Goal: Check status

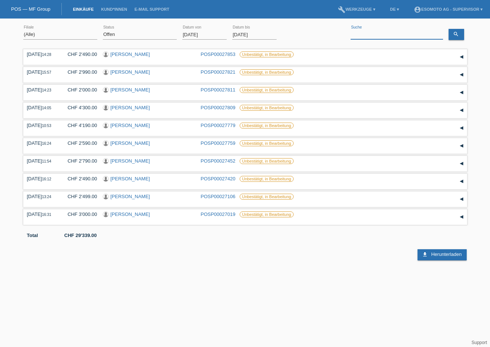
click at [378, 35] on input at bounding box center [397, 34] width 92 height 9
paste input "Lendona Iseni"
type input "Lendona Iseni"
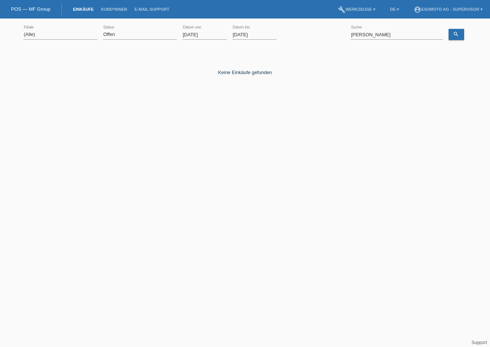
click at [184, 33] on input "01.09.2025" at bounding box center [204, 34] width 44 height 9
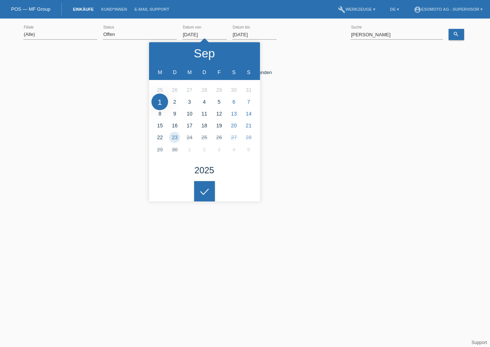
click at [193, 34] on input "01.09.2025" at bounding box center [204, 34] width 44 height 9
click at [159, 52] on div at bounding box center [163, 53] width 28 height 22
type input "01.08.2025"
click at [304, 36] on link "Übernehmen" at bounding box center [300, 34] width 37 height 11
click at [345, 74] on div "Keine Einkäufe gefunden" at bounding box center [245, 66] width 444 height 17
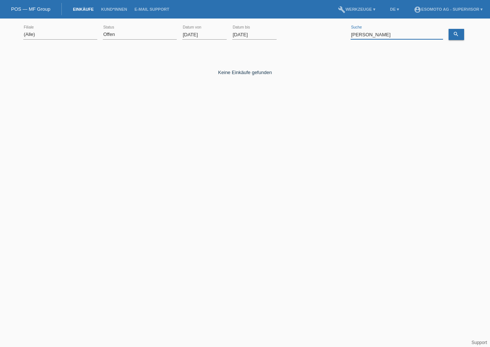
drag, startPoint x: 371, startPoint y: 33, endPoint x: 341, endPoint y: 33, distance: 30.0
click at [341, 33] on div "(Alle) Hagnau Lugano Muttenz Oftringen Tessin error Filiale (Alle) Neu Offen er…" at bounding box center [245, 34] width 444 height 25
type input "Iseni"
click at [113, 34] on select "(Alle) Neu Offen Zurückgewiesen Zurückgetreten / Storniert Abgeschlossen" at bounding box center [140, 34] width 74 height 9
select select "ALL"
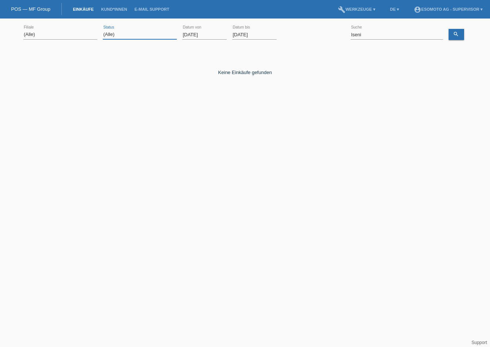
click at [103, 30] on select "(Alle) Neu Offen Zurückgewiesen Zurückgetreten / Storniert Abgeschlossen" at bounding box center [140, 34] width 74 height 9
click at [460, 33] on link "search" at bounding box center [457, 34] width 16 height 11
drag, startPoint x: 369, startPoint y: 34, endPoint x: 277, endPoint y: 41, distance: 93.1
click at [277, 41] on div "(Alle) Hagnau Lugano Muttenz Oftringen Tessin error Filiale (Alle) Neu Offen er…" at bounding box center [245, 34] width 444 height 25
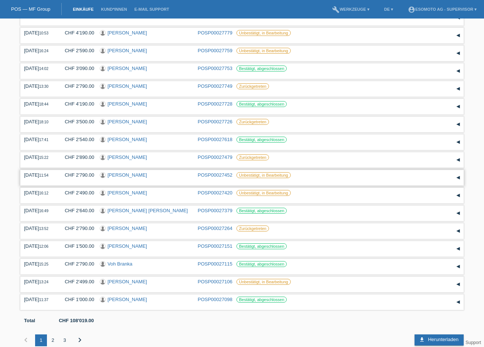
scroll to position [103, 0]
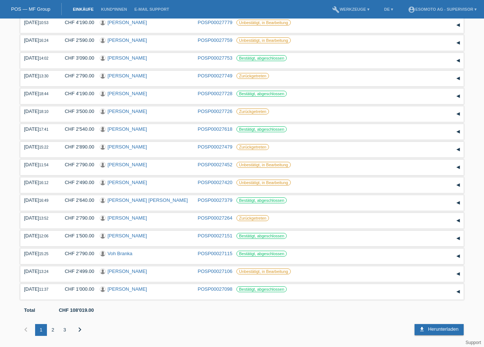
click at [53, 329] on div "2" at bounding box center [53, 330] width 12 height 12
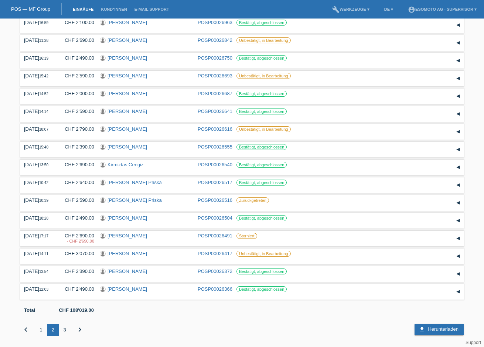
click at [68, 329] on div "3" at bounding box center [65, 330] width 12 height 12
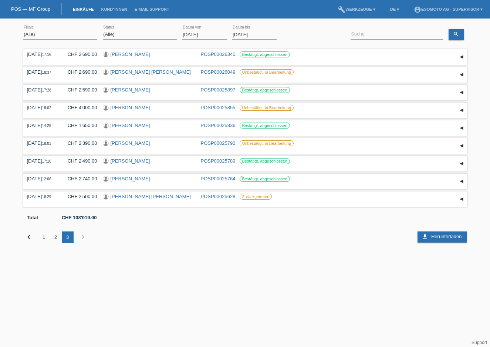
click at [55, 237] on div "2" at bounding box center [56, 237] width 12 height 12
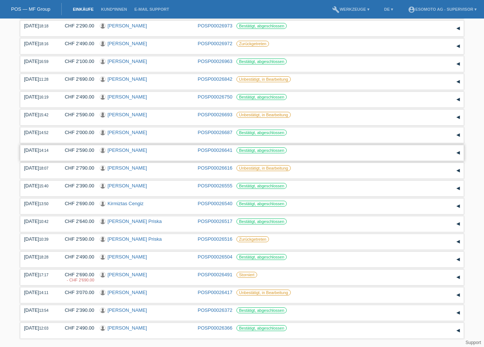
scroll to position [103, 0]
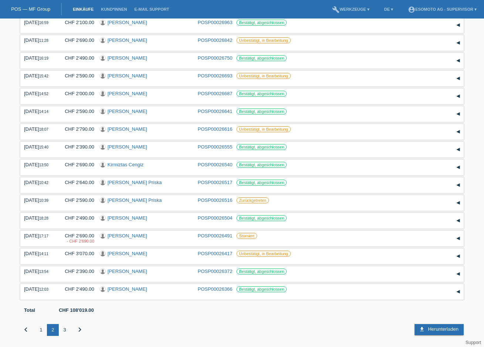
click at [43, 329] on div "1" at bounding box center [41, 330] width 12 height 12
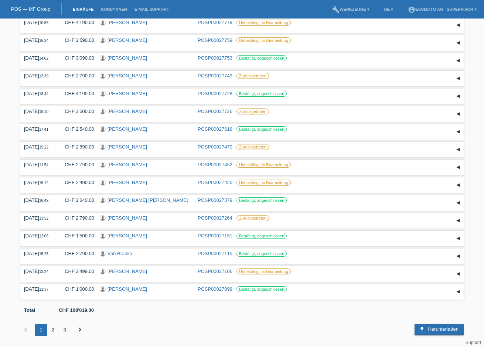
click at [55, 330] on div "2" at bounding box center [53, 330] width 12 height 12
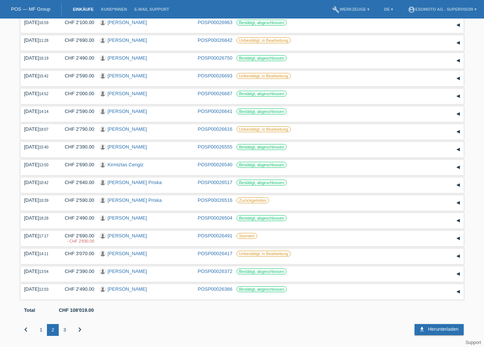
click at [67, 331] on div "3" at bounding box center [65, 330] width 12 height 12
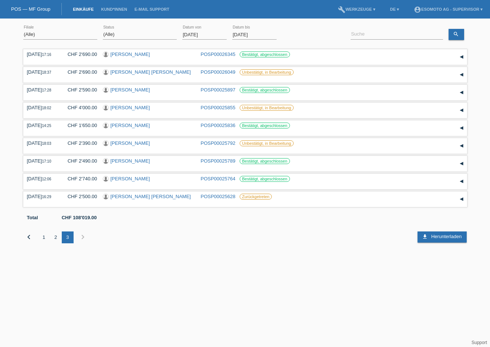
click at [194, 33] on input "01.08.2025" at bounding box center [204, 34] width 44 height 9
click at [244, 33] on input "23.09.2025" at bounding box center [254, 34] width 44 height 9
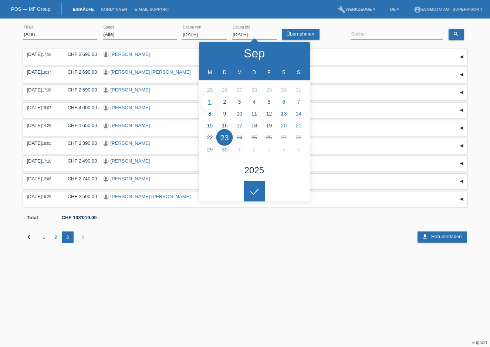
type input "01.09.2025"
click at [256, 196] on div at bounding box center [254, 191] width 21 height 21
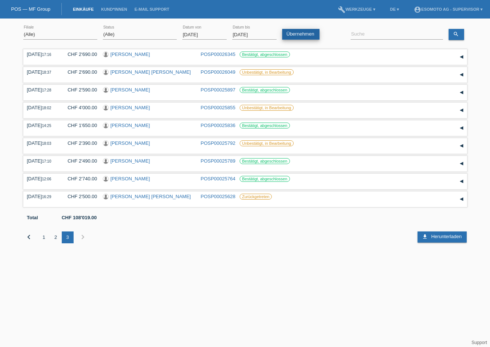
click at [310, 37] on link "Übernehmen" at bounding box center [300, 34] width 37 height 11
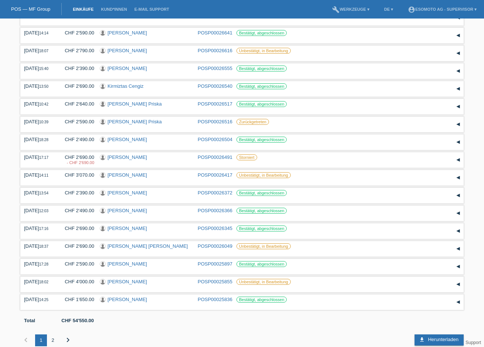
scroll to position [103, 0]
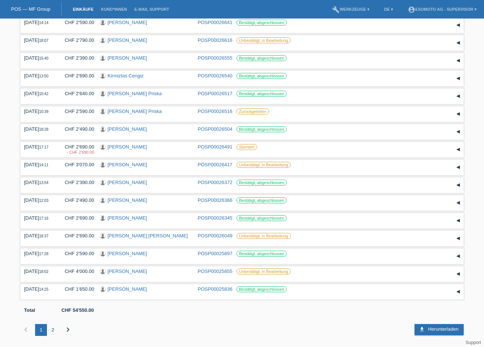
click at [53, 329] on div "2" at bounding box center [53, 330] width 12 height 12
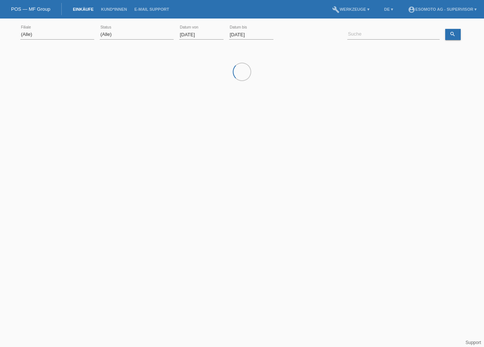
scroll to position [0, 0]
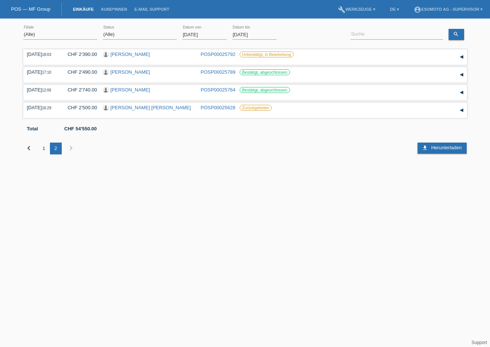
click at [44, 148] on div "1" at bounding box center [44, 148] width 12 height 12
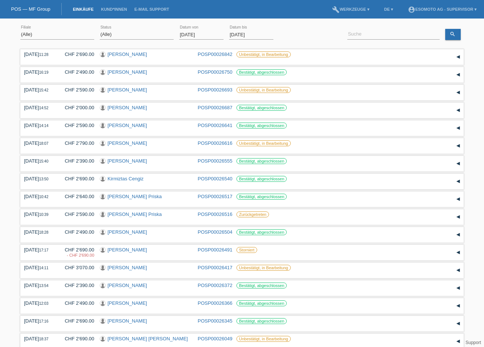
click at [190, 33] on input "01.08.2025" at bounding box center [201, 34] width 44 height 9
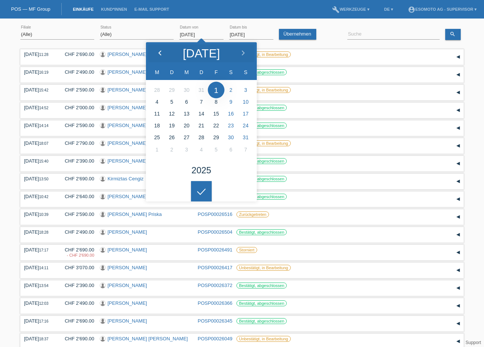
click at [160, 54] on polyline at bounding box center [160, 53] width 2 height 4
type input "01.07.2025"
click at [206, 190] on icon at bounding box center [202, 191] width 12 height 7
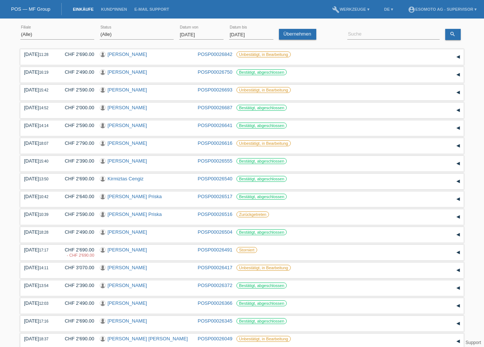
click at [239, 34] on input "01.09.2025" at bounding box center [251, 34] width 44 height 9
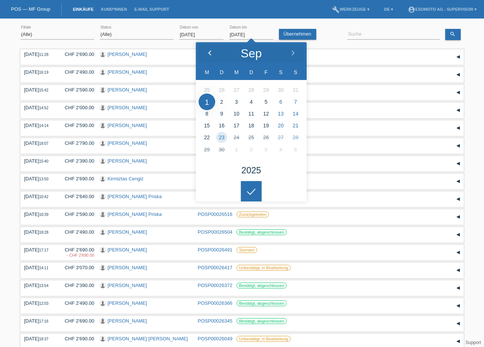
click at [208, 52] on icon at bounding box center [210, 53] width 6 height 6
type input "01.08.2025"
click at [296, 34] on link "Übernehmen" at bounding box center [297, 34] width 37 height 11
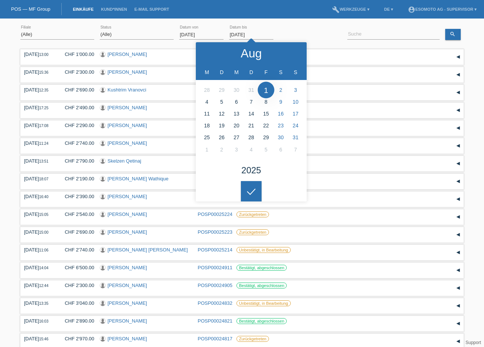
click at [139, 25] on div "(Alle) Neu Offen Zurückgewiesen Zurückgetreten / Storniert Abgeschlossen error …" at bounding box center [137, 34] width 74 height 25
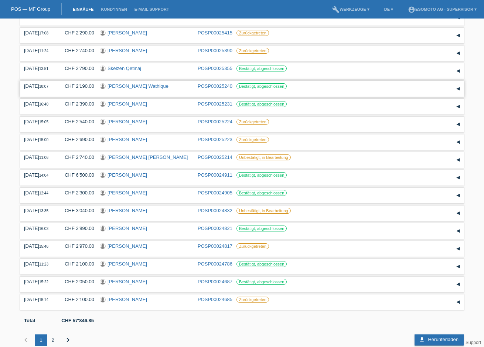
scroll to position [103, 0]
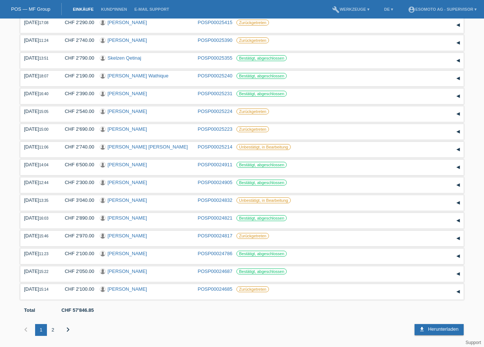
click at [54, 328] on div "2" at bounding box center [53, 330] width 12 height 12
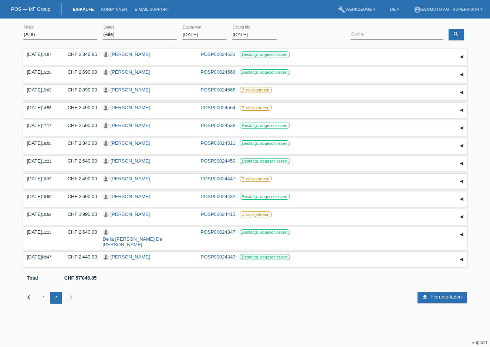
click at [43, 291] on div "1" at bounding box center [44, 297] width 12 height 12
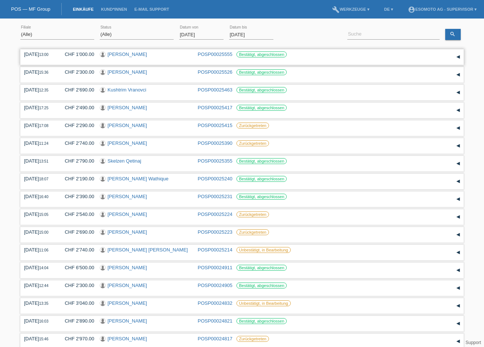
click at [125, 53] on link "[PERSON_NAME]" at bounding box center [128, 54] width 40 height 6
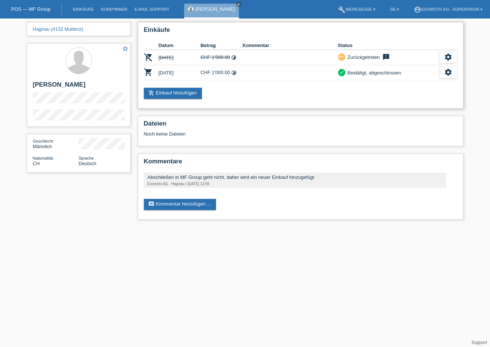
click at [261, 48] on th "Kommentar" at bounding box center [290, 45] width 95 height 9
click at [168, 45] on th "Datum" at bounding box center [180, 45] width 42 height 9
